Goal: Transaction & Acquisition: Subscribe to service/newsletter

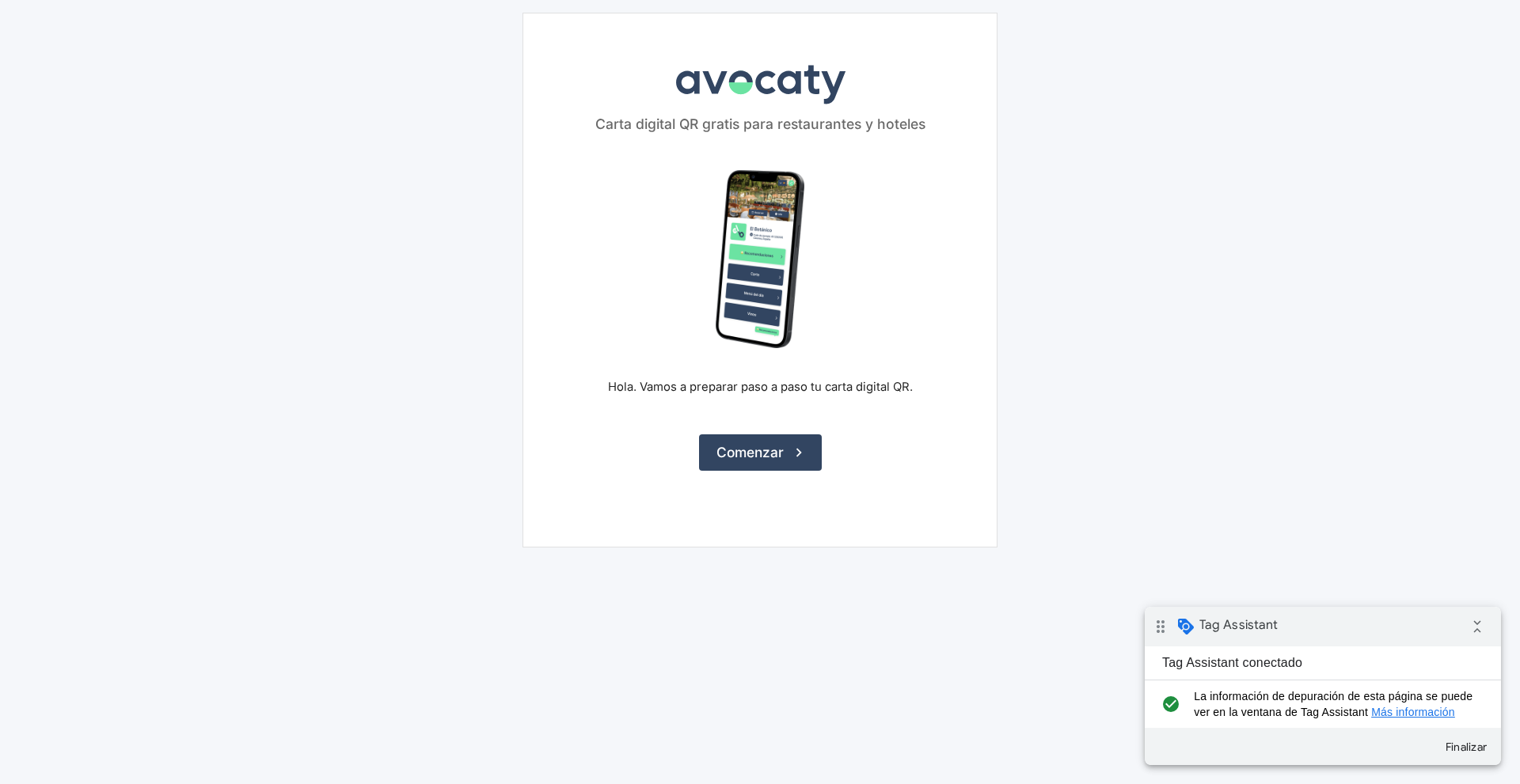
click at [849, 391] on p "Hola. Vamos a preparar paso a paso tu carta digital QR." at bounding box center [760, 387] width 305 height 17
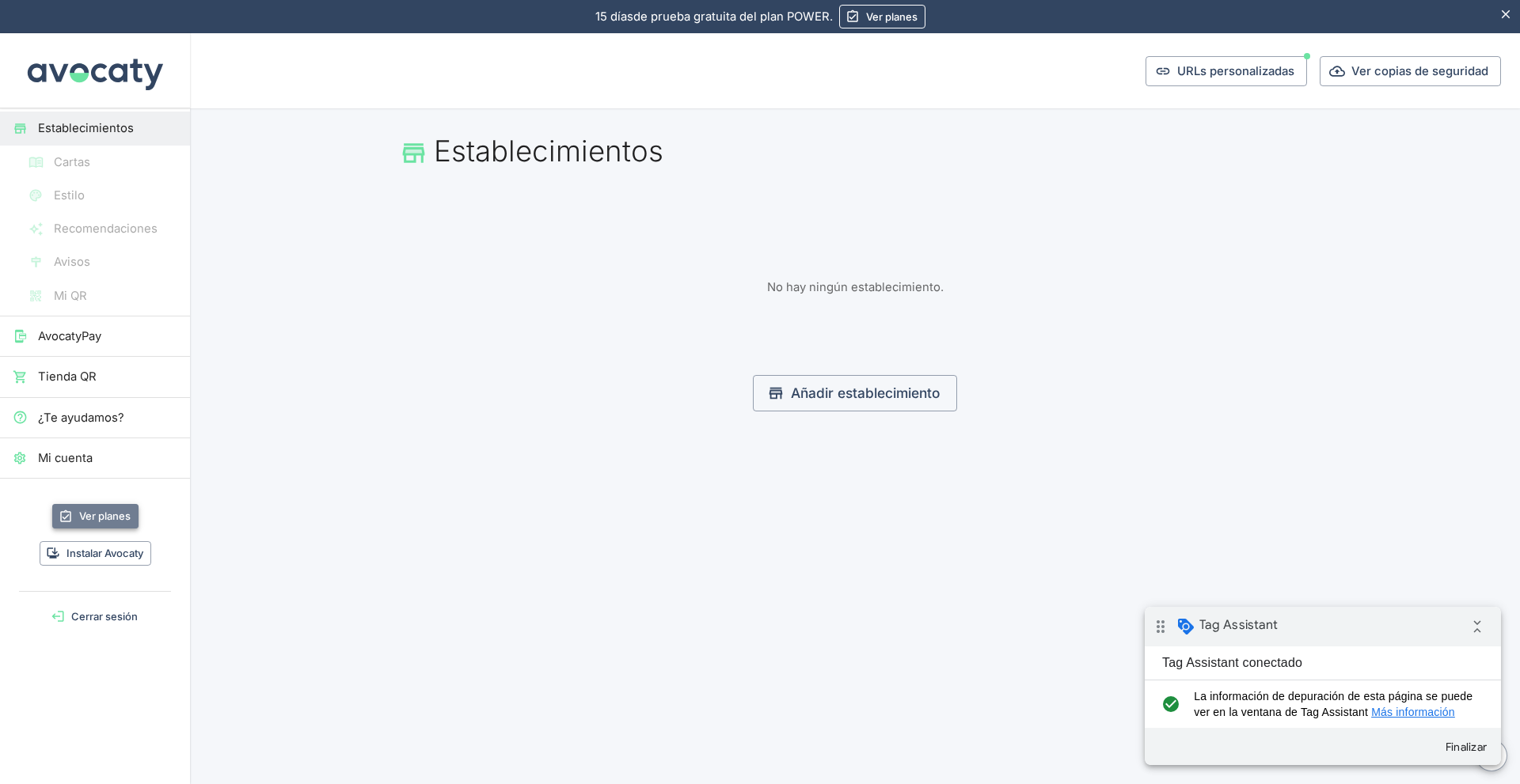
click at [125, 518] on link "Ver planes" at bounding box center [95, 516] width 86 height 24
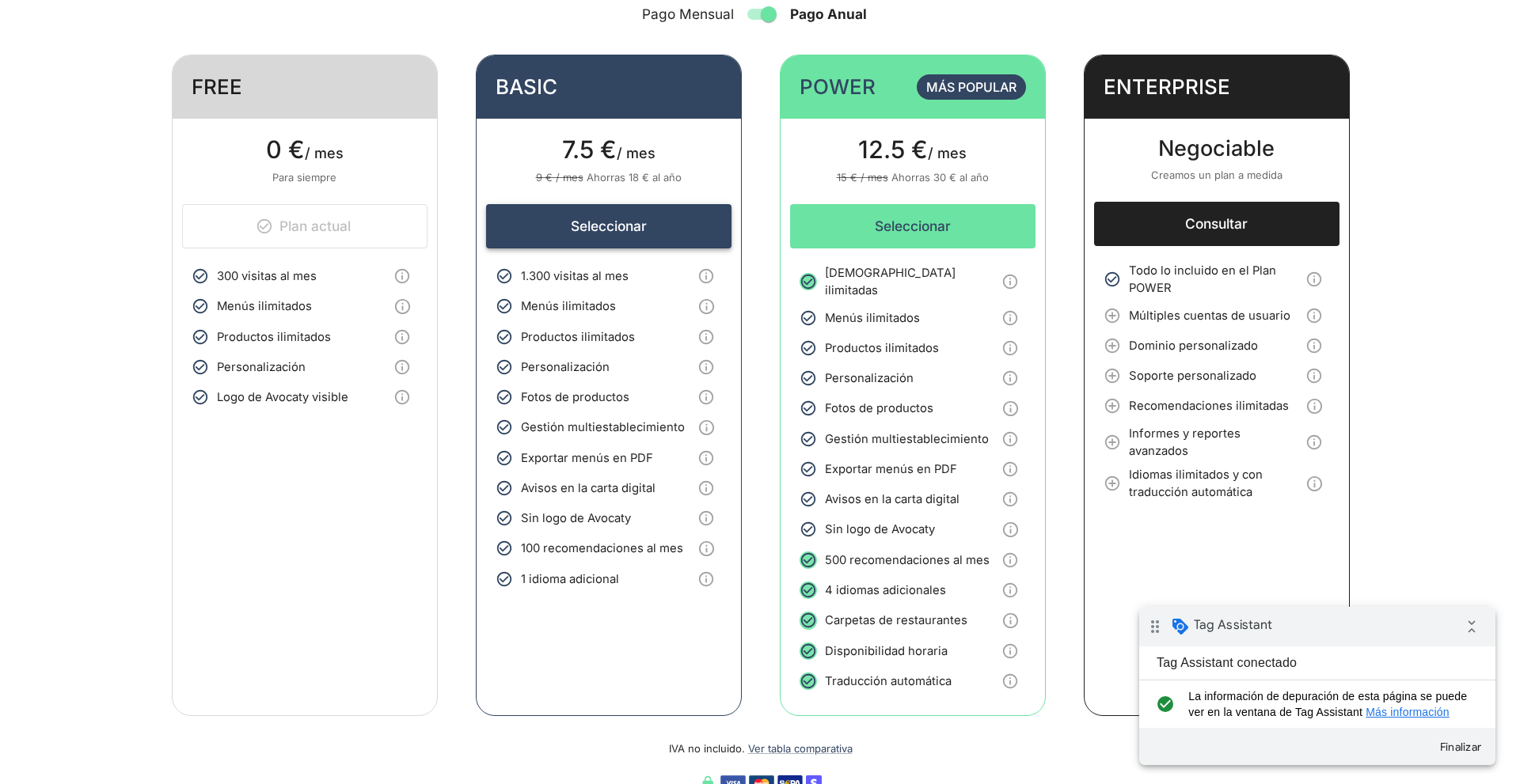
scroll to position [159, 0]
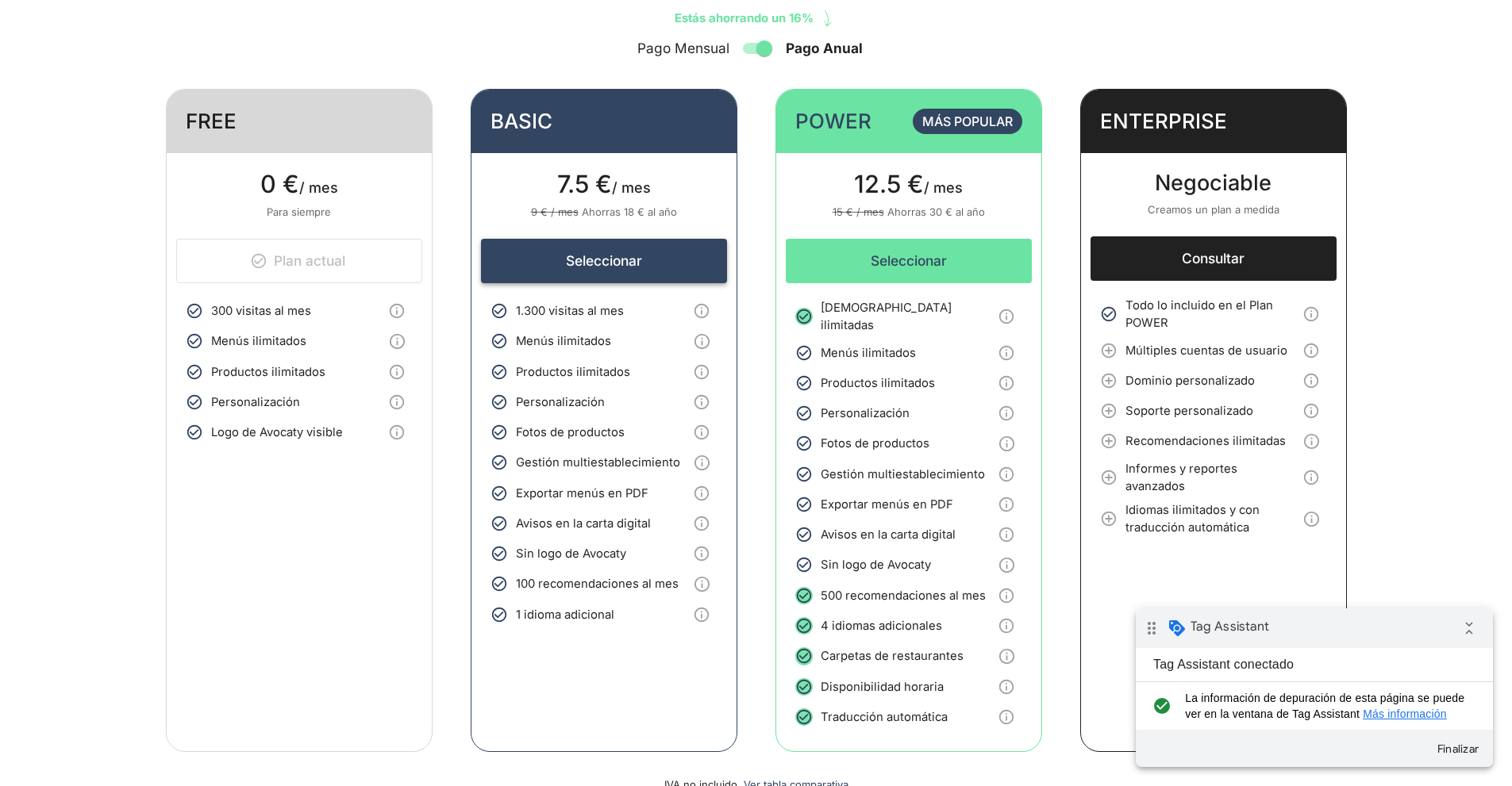
click at [644, 265] on button "Seleccionar" at bounding box center [604, 261] width 246 height 45
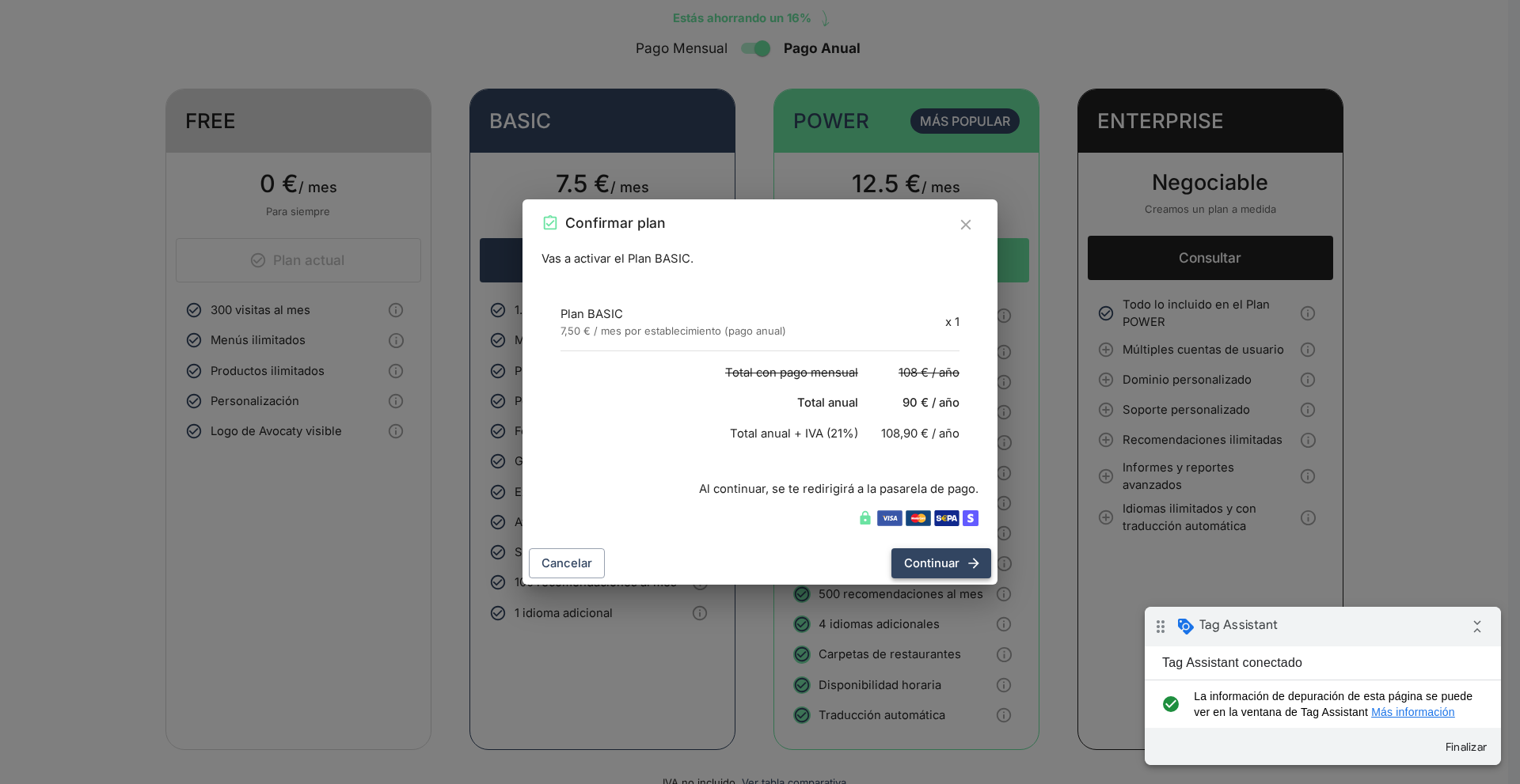
click at [950, 562] on button "Continuar" at bounding box center [941, 563] width 100 height 30
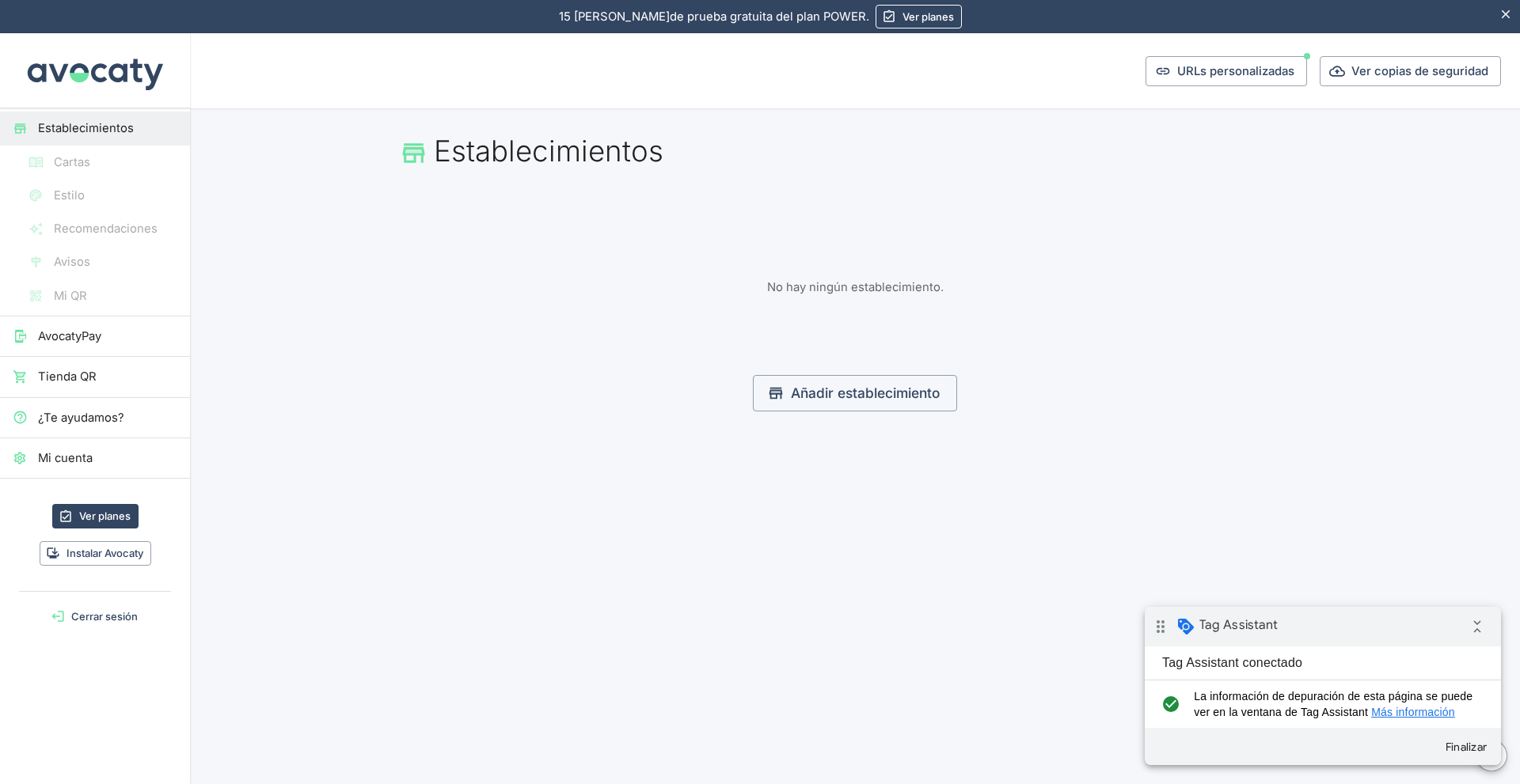
click at [116, 618] on button "Cerrar sesión" at bounding box center [95, 617] width 177 height 24
